Goal: Navigation & Orientation: Find specific page/section

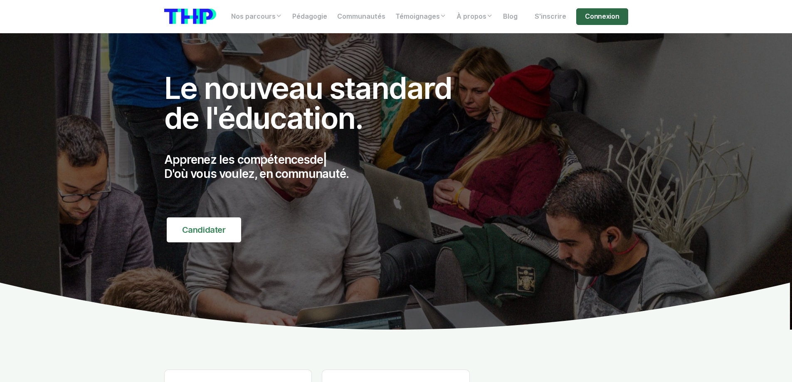
click at [590, 19] on link "Connexion" at bounding box center [602, 16] width 52 height 17
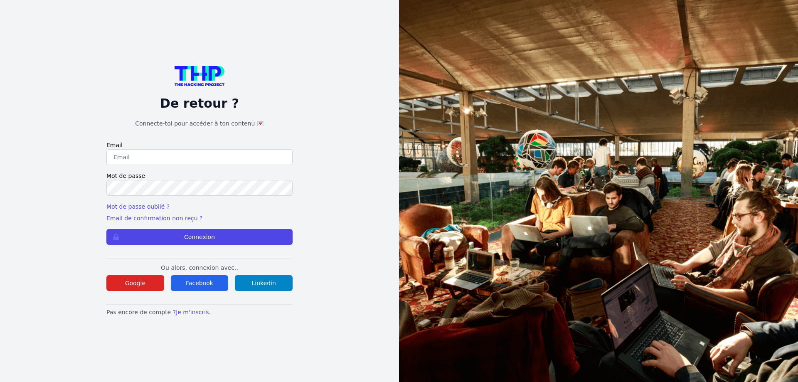
click at [133, 145] on label "Email" at bounding box center [199, 145] width 186 height 8
click at [131, 159] on input "email" at bounding box center [199, 157] width 186 height 16
type input "lilian.h.l.muller@gmail.com"
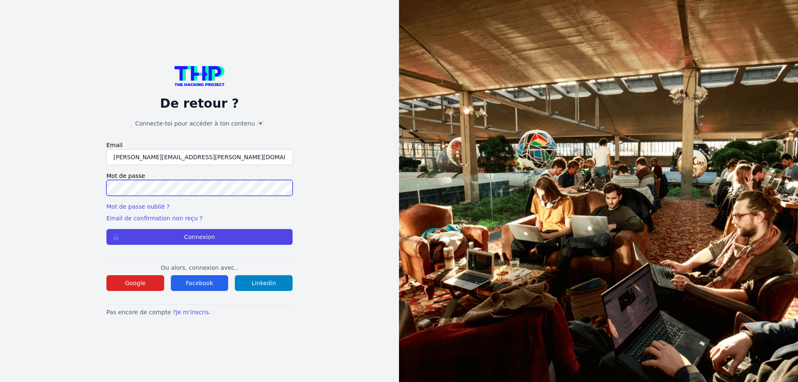
click at [106, 229] on button "Connexion" at bounding box center [199, 237] width 186 height 16
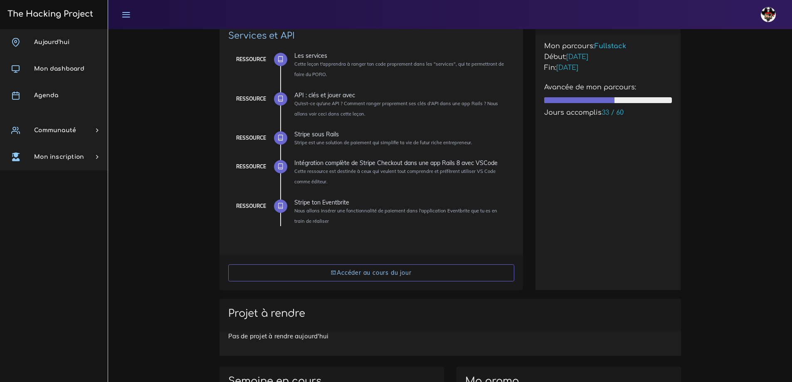
scroll to position [42, 0]
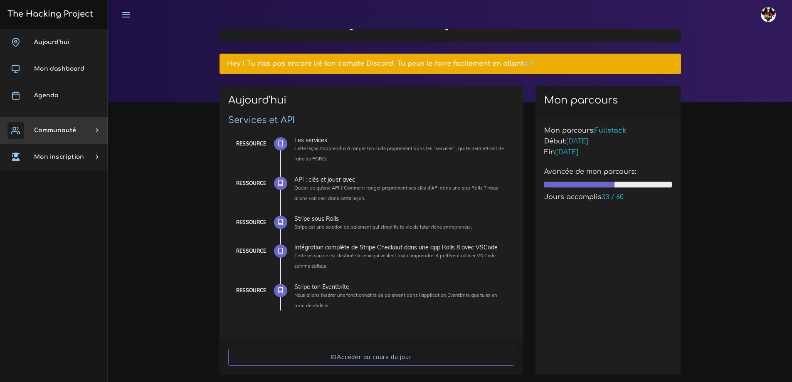
click at [81, 133] on link "Communauté" at bounding box center [54, 130] width 108 height 27
